Goal: Transaction & Acquisition: Purchase product/service

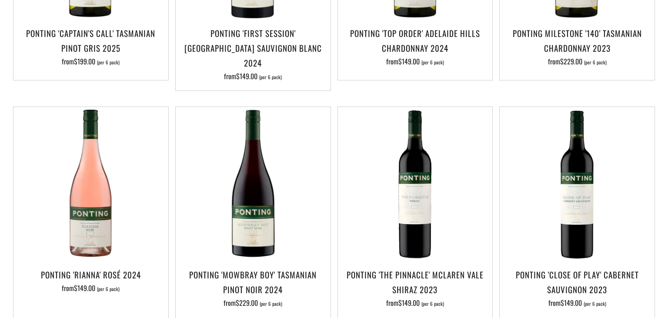
scroll to position [367, 0]
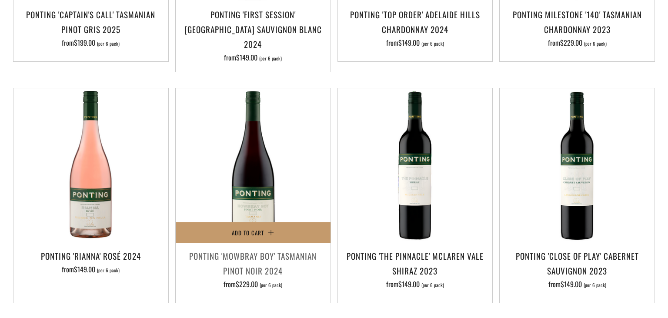
click at [251, 251] on h3 "Ponting 'Mowbray Boy' Tasmanian Pinot Noir 2024" at bounding box center [253, 263] width 146 height 30
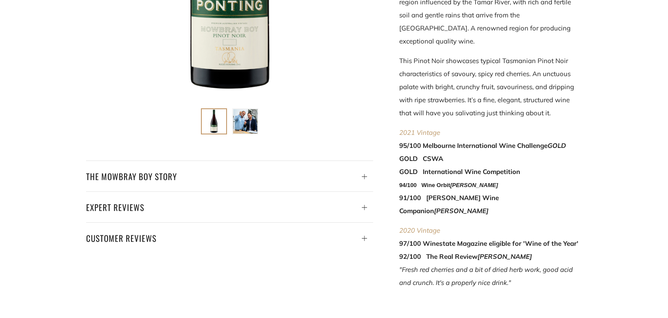
scroll to position [367, 0]
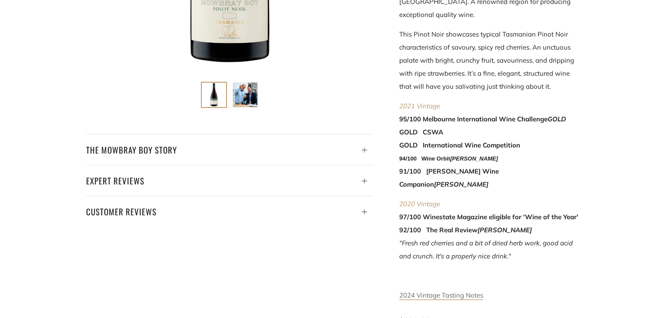
click at [421, 291] on span "2024 Vintage Tasting Notes" at bounding box center [441, 295] width 84 height 8
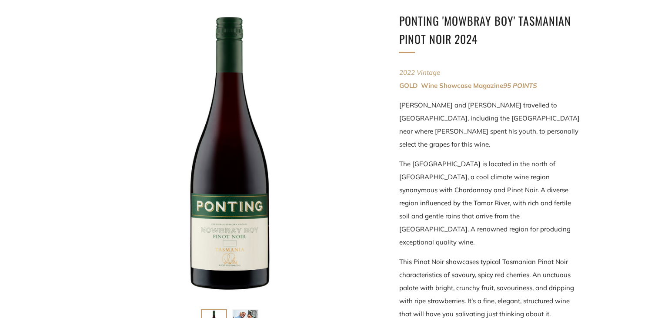
scroll to position [137, 0]
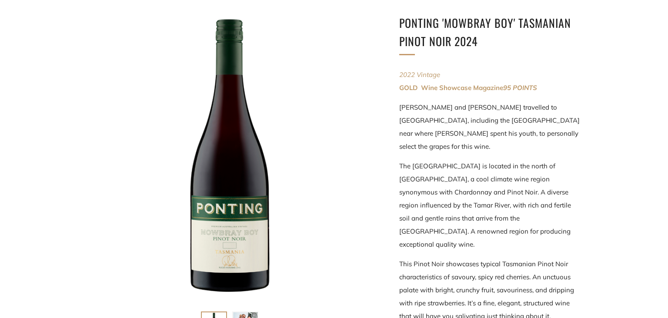
click at [232, 242] on div at bounding box center [229, 157] width 287 height 287
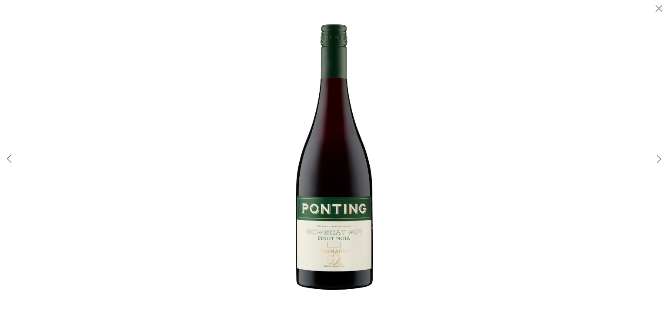
click at [331, 247] on img at bounding box center [334, 159] width 280 height 280
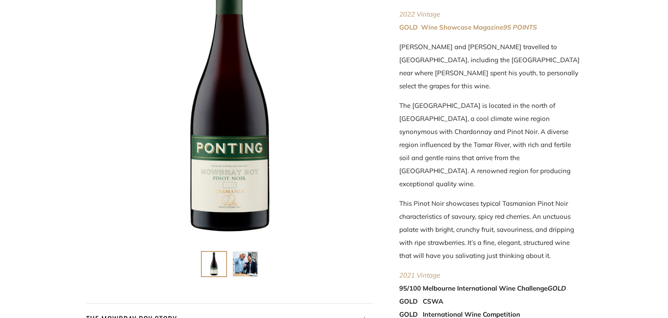
scroll to position [184, 0]
